Goal: Task Accomplishment & Management: Use online tool/utility

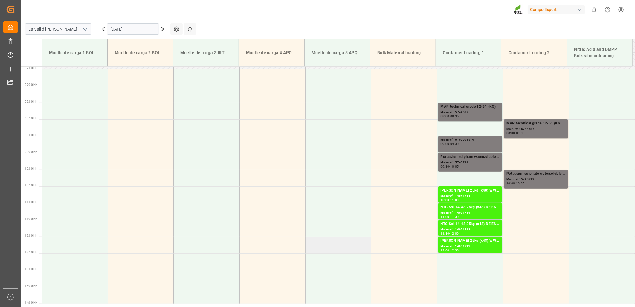
scroll to position [137, 0]
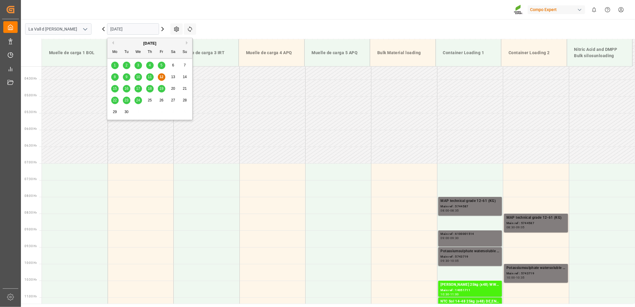
click at [132, 28] on input "[DATE]" at bounding box center [133, 28] width 52 height 11
click at [114, 89] on span "15" at bounding box center [115, 88] width 4 height 4
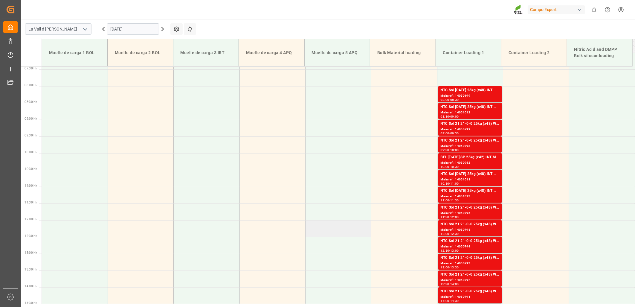
scroll to position [237, 0]
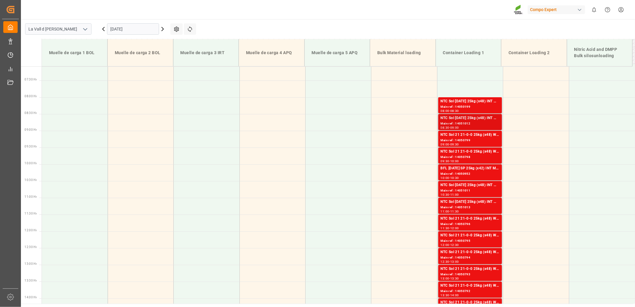
click at [461, 125] on div "Main ref : 14051012" at bounding box center [469, 123] width 59 height 5
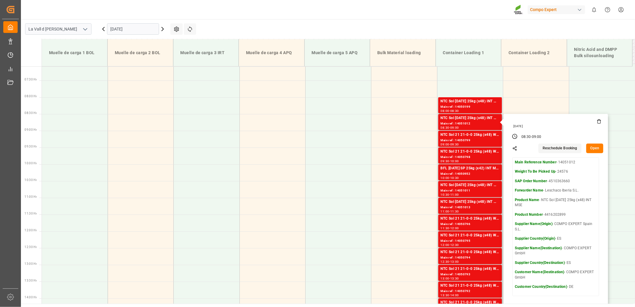
click at [595, 149] on button "Open" at bounding box center [594, 148] width 17 height 10
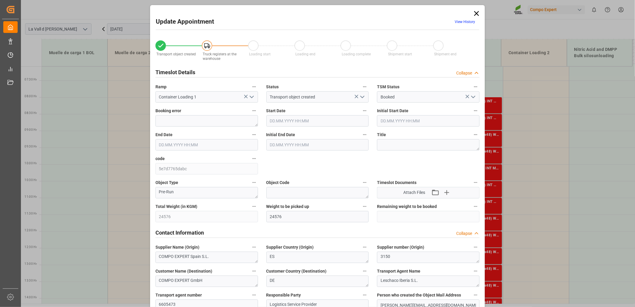
type input "24576"
type input "160"
type input "[DATE] 08:30"
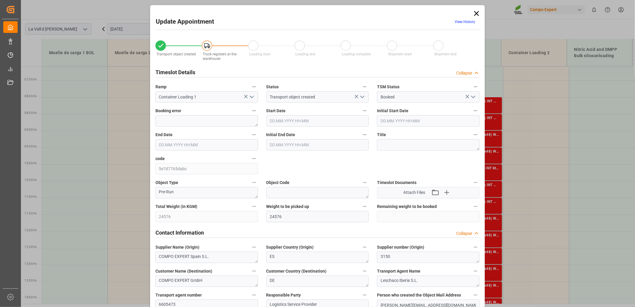
type input "[DATE] 09:00"
type input "[DATE] 15:02"
type input "[DATE] 14:33"
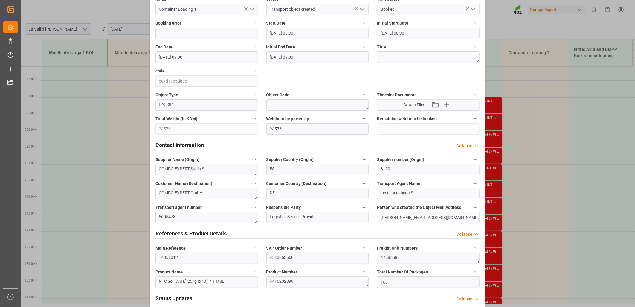
scroll to position [100, 0]
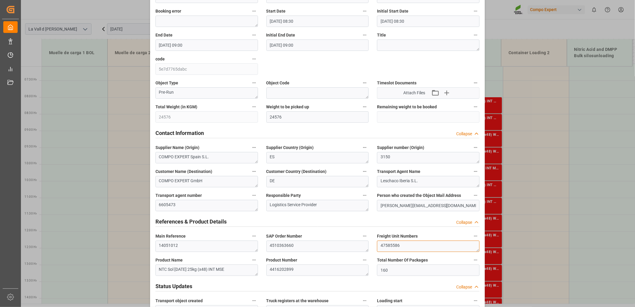
drag, startPoint x: 410, startPoint y: 248, endPoint x: 293, endPoint y: 238, distance: 116.7
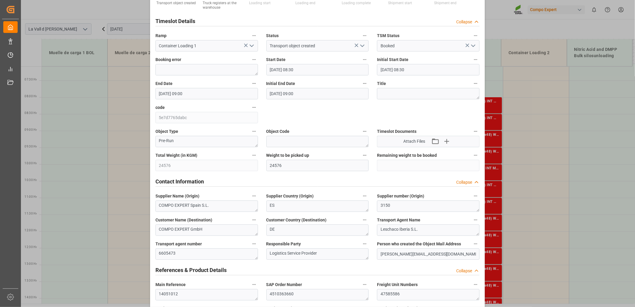
scroll to position [0, 0]
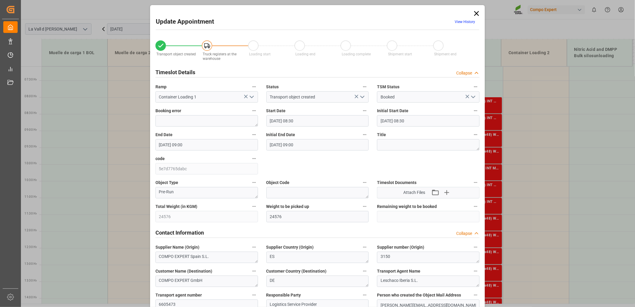
click at [476, 13] on icon at bounding box center [476, 13] width 5 height 5
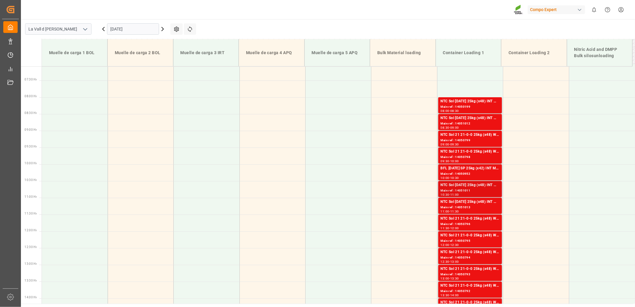
click at [466, 189] on div "Main ref : 14051011" at bounding box center [469, 190] width 59 height 5
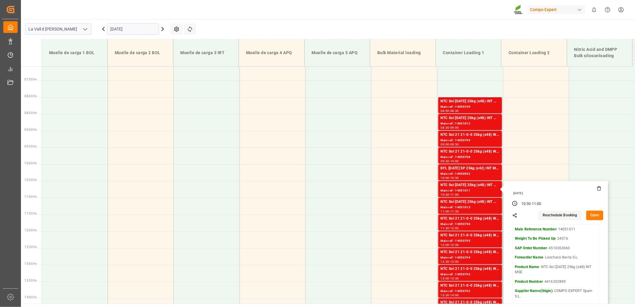
click at [595, 215] on button "Open" at bounding box center [594, 215] width 17 height 10
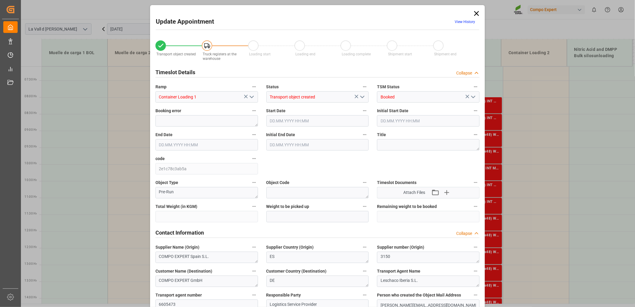
type input "24576"
type input "160"
type input "[DATE] 10:30"
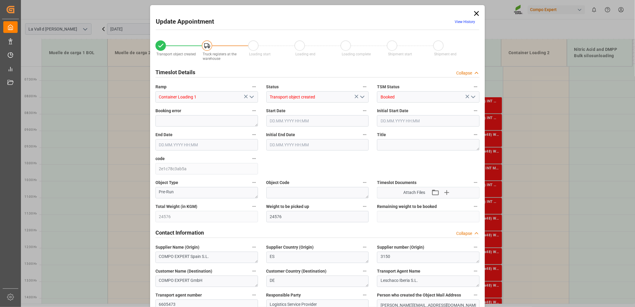
type input "[DATE] 11:00"
type input "[DATE] 15:02"
type input "[DATE] 14:35"
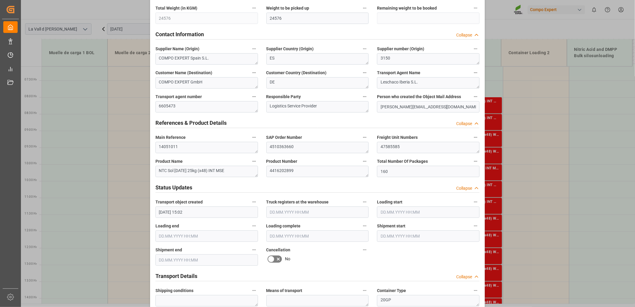
scroll to position [199, 0]
drag, startPoint x: 410, startPoint y: 147, endPoint x: 345, endPoint y: 148, distance: 65.8
click at [345, 148] on div "Transport object created Truck registers at the warehouse Loading start Loading…" at bounding box center [317, 218] width 332 height 767
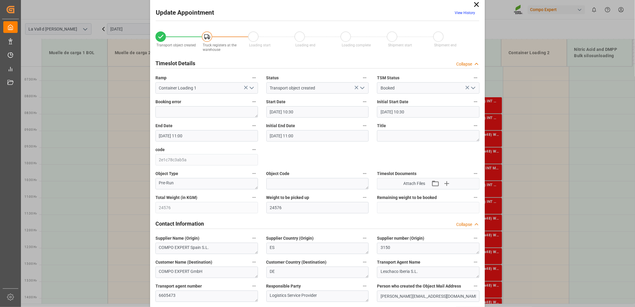
scroll to position [0, 0]
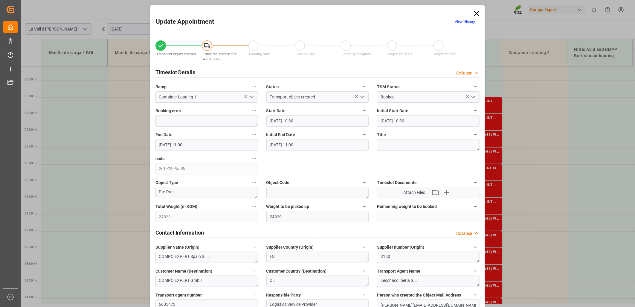
click at [474, 12] on icon at bounding box center [476, 13] width 8 height 8
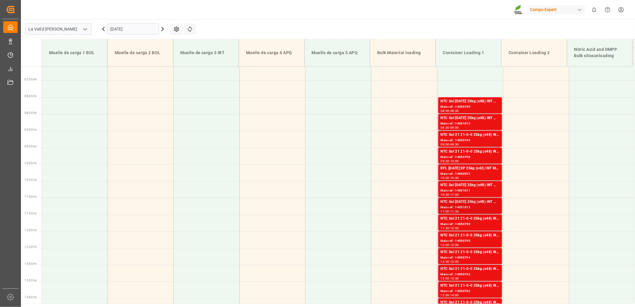
click at [460, 206] on div "Main ref : 14051013" at bounding box center [469, 207] width 59 height 5
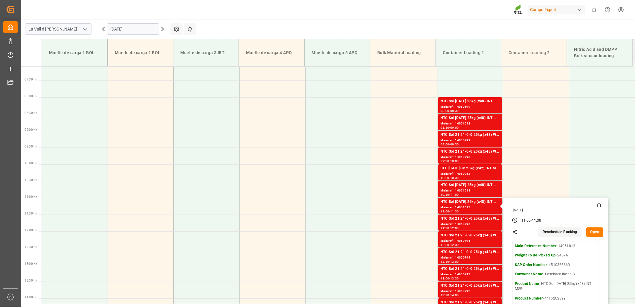
click at [590, 231] on button "Open" at bounding box center [594, 232] width 17 height 10
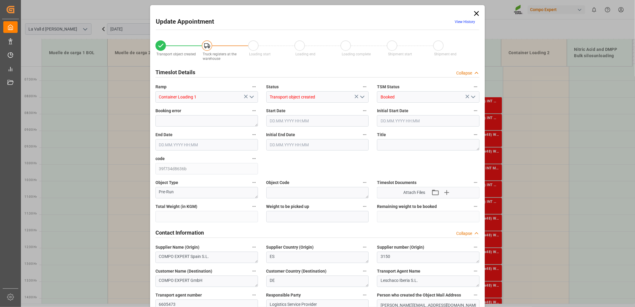
type input "24576"
type input "160"
type input "[DATE] 11:00"
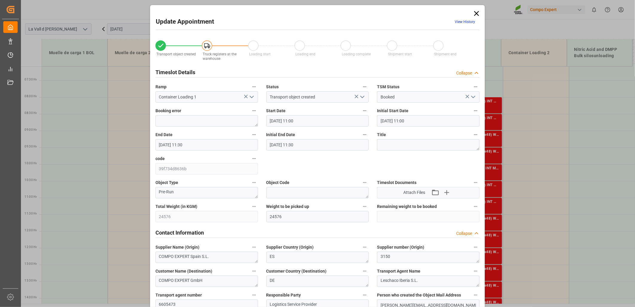
type input "[DATE] 11:30"
type input "[DATE] 15:02"
type input "[DATE] 14:36"
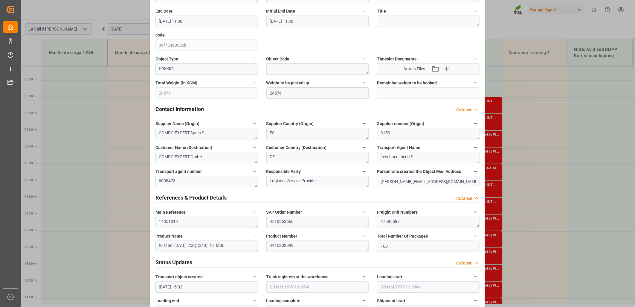
scroll to position [133, 0]
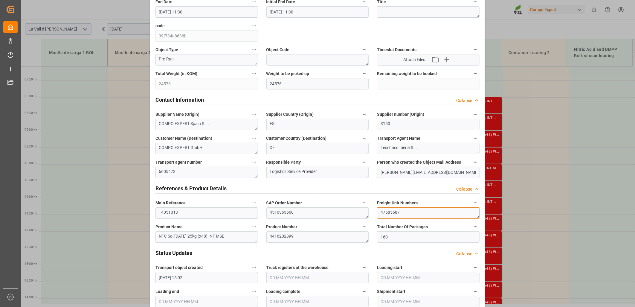
drag, startPoint x: 407, startPoint y: 213, endPoint x: 346, endPoint y: 215, distance: 60.7
click at [346, 215] on div "Transport object created Truck registers at the warehouse Loading start Loading…" at bounding box center [317, 284] width 332 height 767
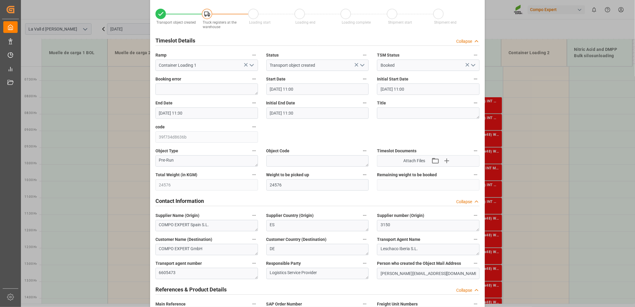
scroll to position [0, 0]
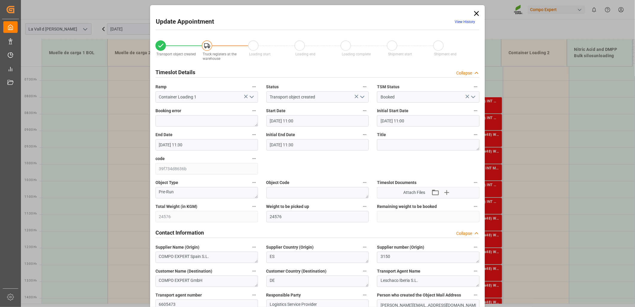
click at [478, 14] on icon at bounding box center [476, 13] width 8 height 8
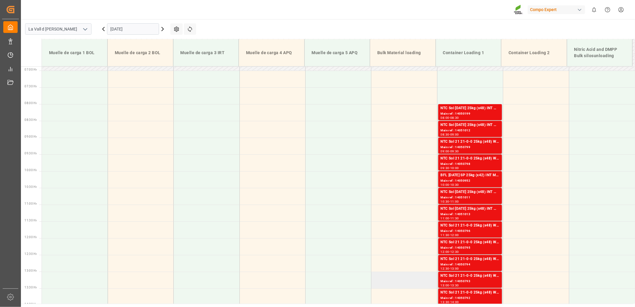
scroll to position [270, 0]
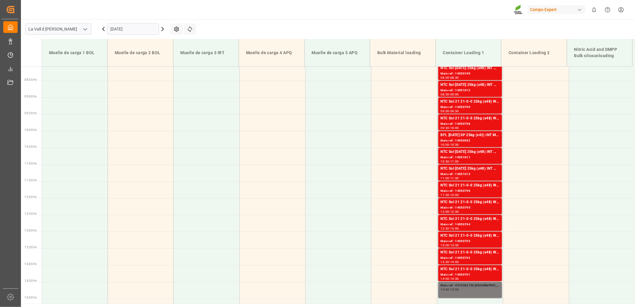
click at [150, 29] on input "[DATE]" at bounding box center [133, 28] width 52 height 11
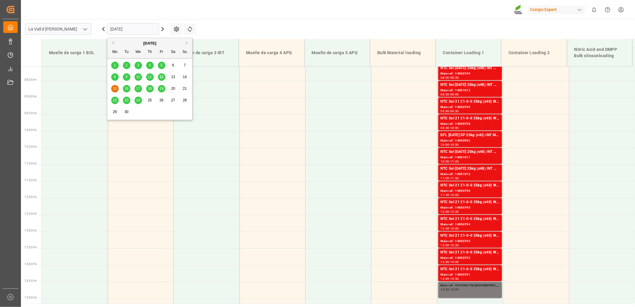
click at [162, 77] on span "12" at bounding box center [161, 77] width 4 height 4
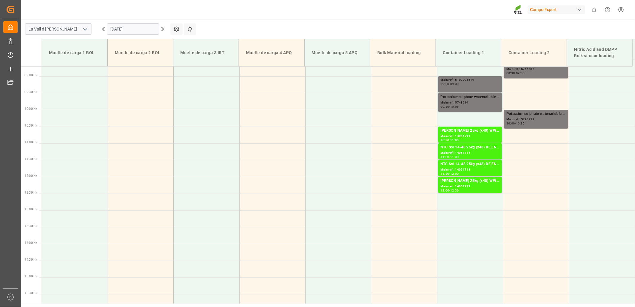
scroll to position [303, 0]
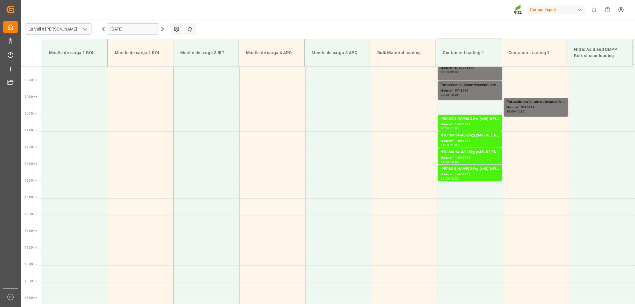
click at [140, 29] on input "[DATE]" at bounding box center [133, 28] width 52 height 11
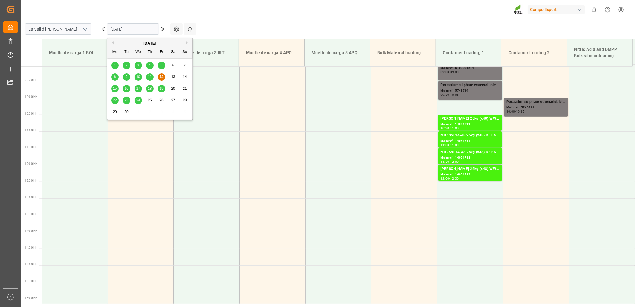
click at [114, 88] on span "15" at bounding box center [115, 88] width 4 height 4
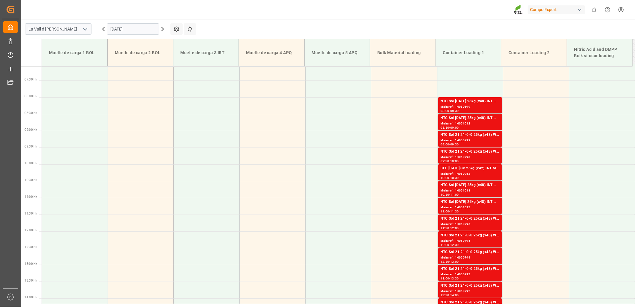
scroll to position [204, 0]
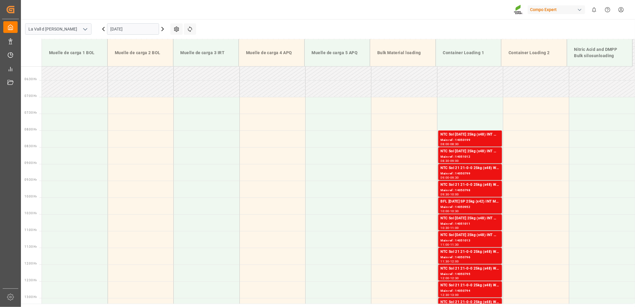
click at [128, 28] on input "[DATE]" at bounding box center [133, 28] width 52 height 11
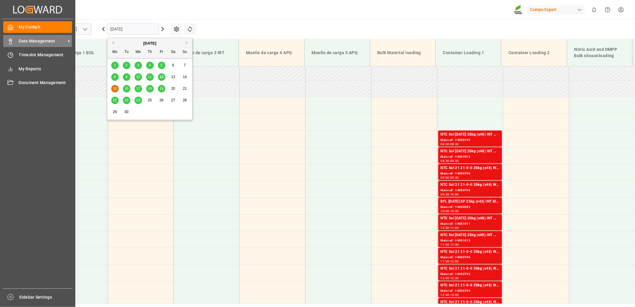
click at [7, 41] on div at bounding box center [8, 41] width 10 height 6
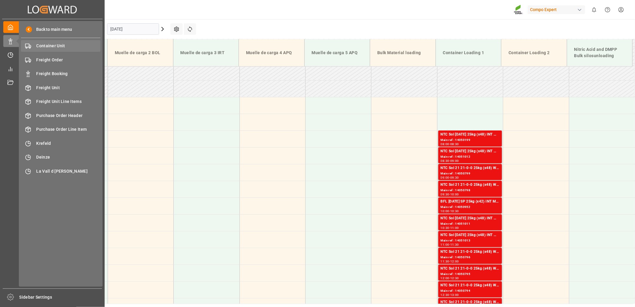
click at [56, 50] on div "Container Unit Container Unit" at bounding box center [60, 46] width 79 height 12
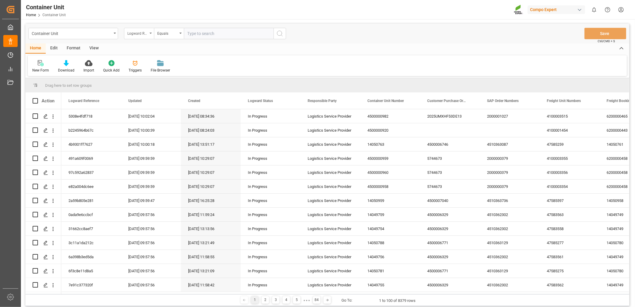
click at [150, 34] on div "Logward Reference" at bounding box center [139, 33] width 30 height 11
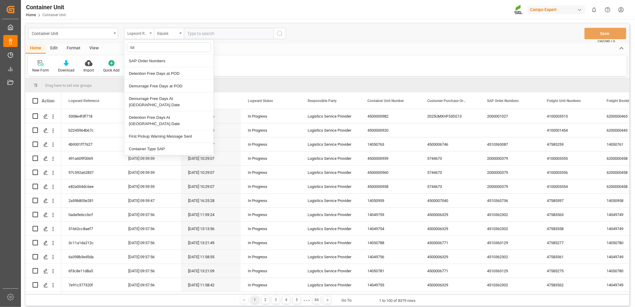
type input "sap"
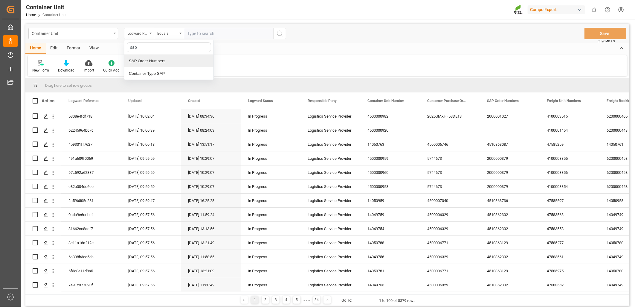
click at [150, 60] on div "SAP Order Numbers" at bounding box center [168, 61] width 89 height 13
click at [200, 32] on input "text" at bounding box center [229, 33] width 90 height 11
paste input "4510364696"
type input "4510364696;"
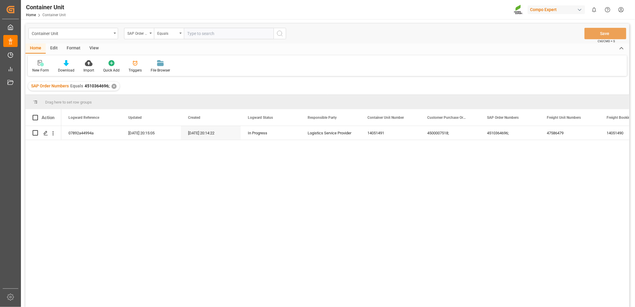
drag, startPoint x: 320, startPoint y: 201, endPoint x: 314, endPoint y: 199, distance: 5.9
click at [318, 201] on div "07892a44994a [DATE] 20:15:05 [DATE] 20:14:22 In Progress Logistics Service Prov…" at bounding box center [345, 218] width 568 height 185
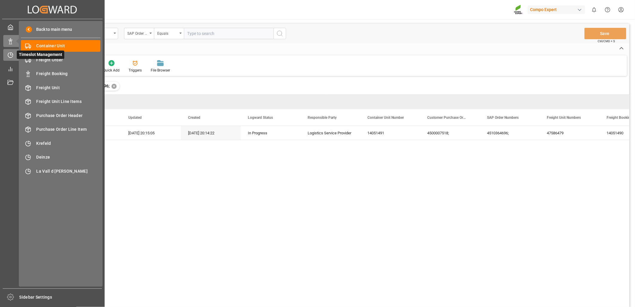
click at [14, 53] on div "Timeslot Management Timeslot Management" at bounding box center [52, 55] width 98 height 12
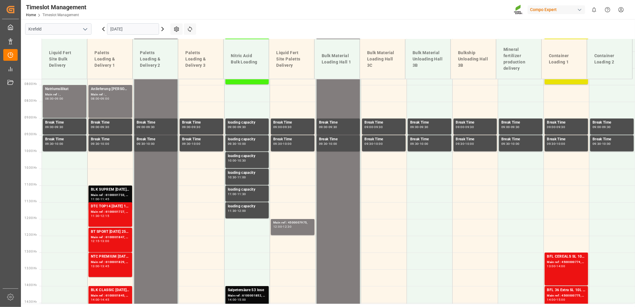
scroll to position [316, 0]
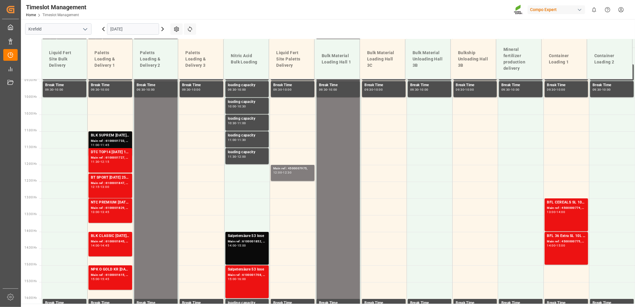
click at [85, 28] on icon "open menu" at bounding box center [85, 29] width 7 height 7
drag, startPoint x: 58, startPoint y: 68, endPoint x: 56, endPoint y: 65, distance: 3.4
click at [57, 68] on div "La Vall d [PERSON_NAME]" at bounding box center [58, 68] width 66 height 13
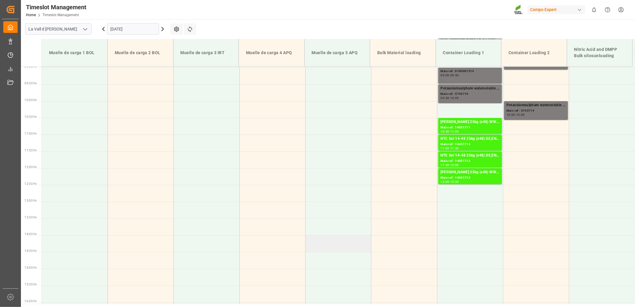
scroll to position [303, 0]
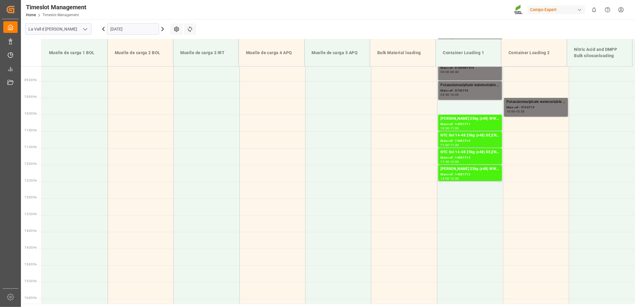
click at [134, 27] on input "[DATE]" at bounding box center [133, 28] width 52 height 11
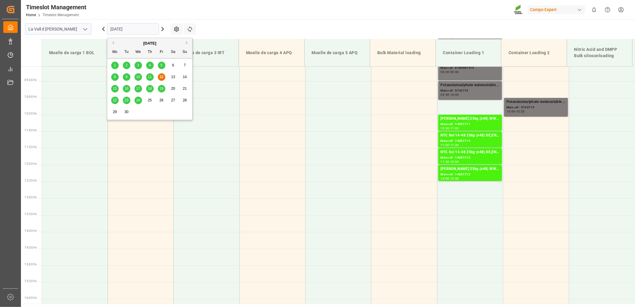
click at [135, 27] on input "[DATE]" at bounding box center [133, 28] width 52 height 11
click at [261, 26] on main "La Vall d Uixo [DATE] Settings Refresh Time Slots Muelle de carga 1 BOL Muelle …" at bounding box center [327, 161] width 613 height 284
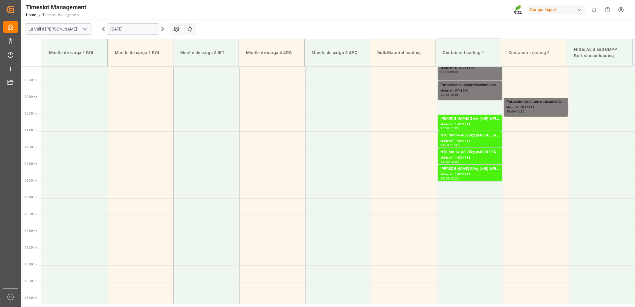
click at [139, 25] on input "[DATE]" at bounding box center [133, 28] width 52 height 11
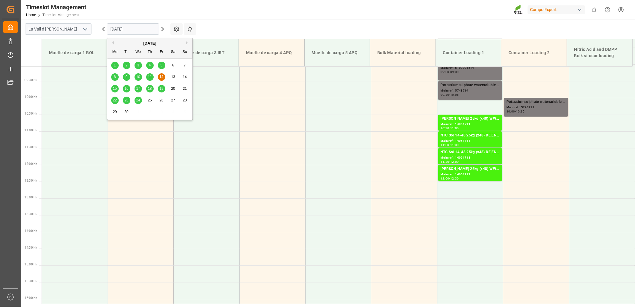
click at [116, 90] on span "15" at bounding box center [115, 88] width 4 height 4
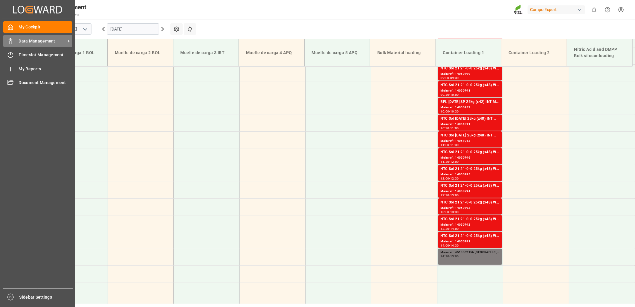
click at [42, 41] on span "Data Management" at bounding box center [42, 41] width 47 height 6
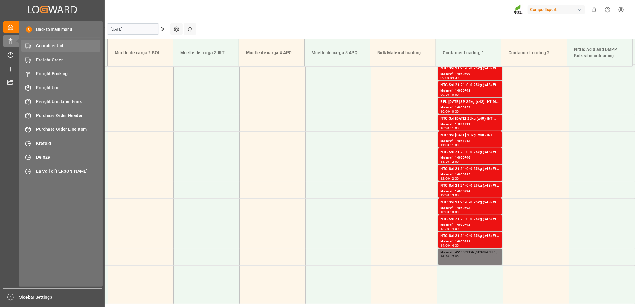
click at [45, 47] on span "Container Unit" at bounding box center [68, 46] width 64 height 6
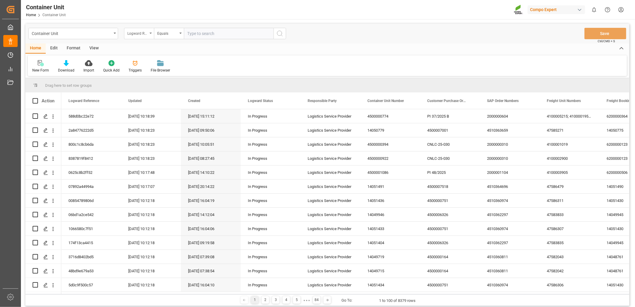
click at [151, 34] on div "Logward Reference" at bounding box center [139, 33] width 30 height 11
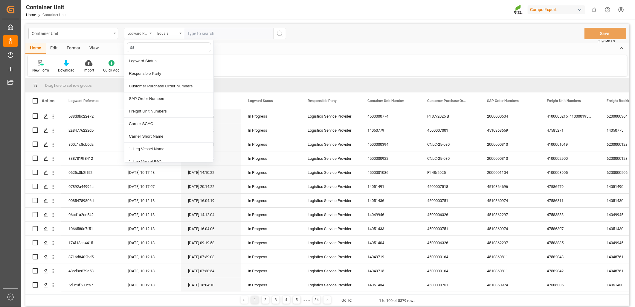
type input "sap"
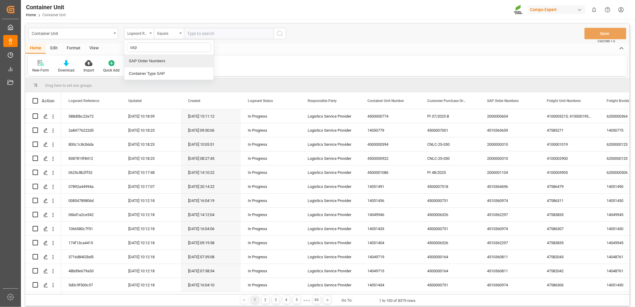
click at [145, 61] on div "SAP Order Numbers" at bounding box center [168, 61] width 89 height 13
click at [195, 34] on input "text" at bounding box center [229, 33] width 90 height 11
paste input "4510363736"
type input "4510363736;"
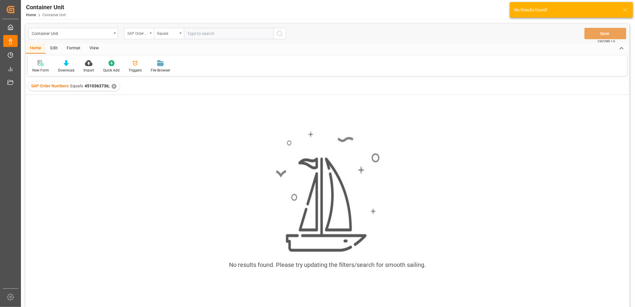
click at [151, 35] on div "SAP Order Numbers" at bounding box center [139, 33] width 30 height 11
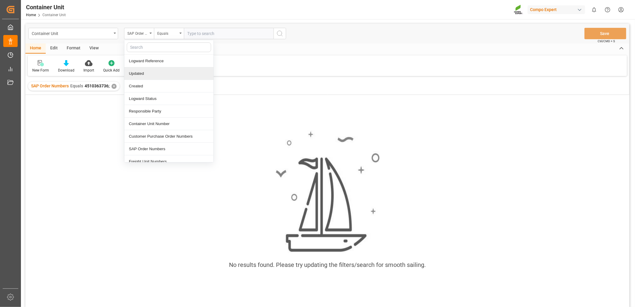
click at [114, 86] on div "✕" at bounding box center [113, 86] width 5 height 5
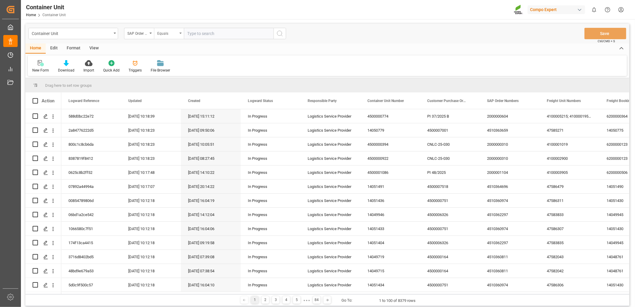
click at [182, 34] on div "Equals" at bounding box center [169, 33] width 30 height 11
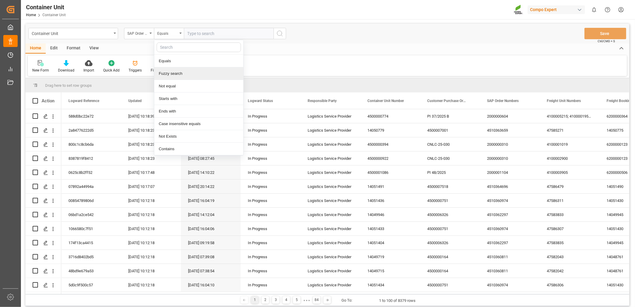
click at [175, 76] on div "Fuzzy search" at bounding box center [198, 73] width 89 height 13
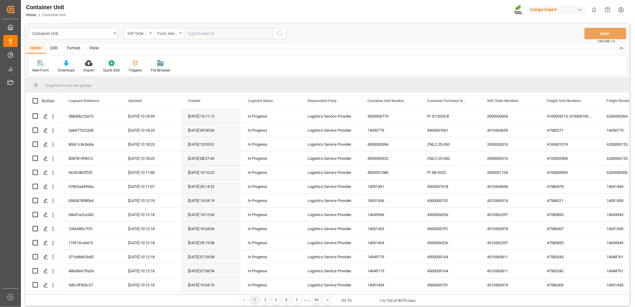
paste input "4510363736"
type input "4510363736"
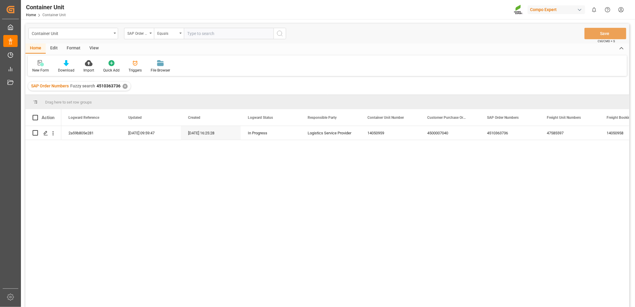
click at [171, 266] on div "2a59b805e281 [DATE] 09:59:47 [DATE] 16:25:28 In Progress Logistics Service Prov…" at bounding box center [345, 218] width 568 height 185
click at [301, 193] on div "2a59b805e281 [DATE] 09:59:47 [DATE] 16:25:28 In Progress Logistics Service Prov…" at bounding box center [345, 218] width 568 height 185
